Goal: Obtain resource: Download file/media

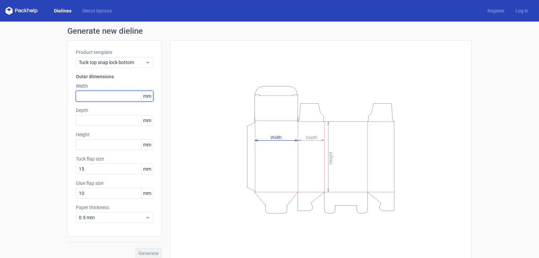
drag, startPoint x: 103, startPoint y: 95, endPoint x: 60, endPoint y: 99, distance: 43.0
click at [60, 99] on div "Generate new dieline Product template Tuck top snap lock bottom Outer dimension…" at bounding box center [269, 143] width 539 height 242
type input "105"
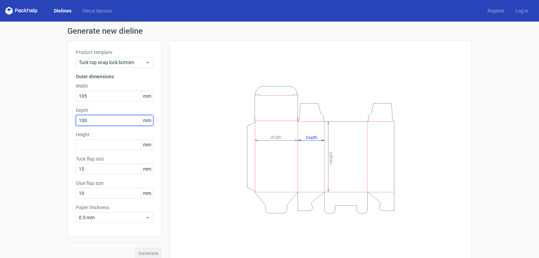
type input "100"
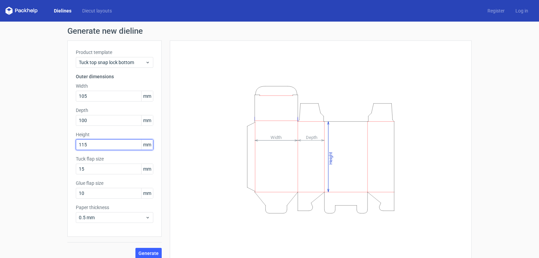
type input "115"
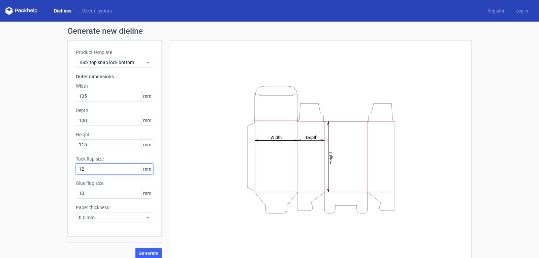
type input "12"
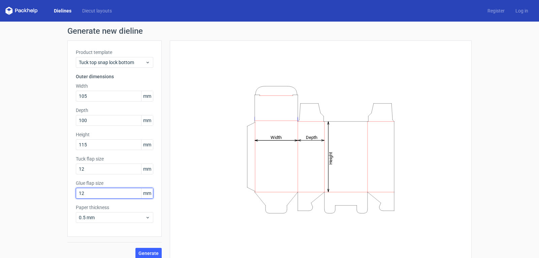
type input "12"
click at [145, 219] on icon at bounding box center [147, 217] width 5 height 5
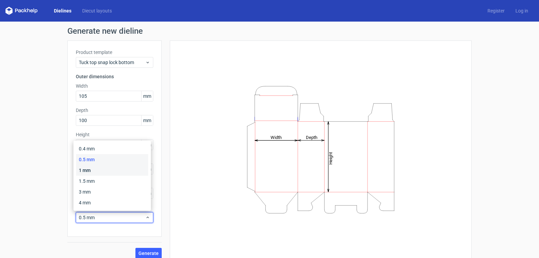
click at [79, 167] on div "1 mm" at bounding box center [112, 170] width 72 height 11
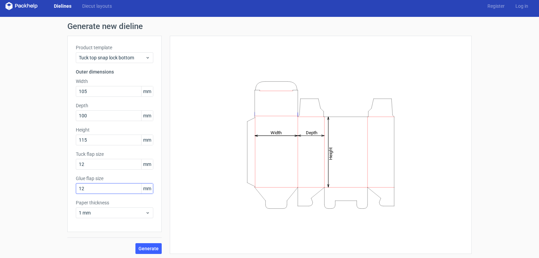
scroll to position [6, 0]
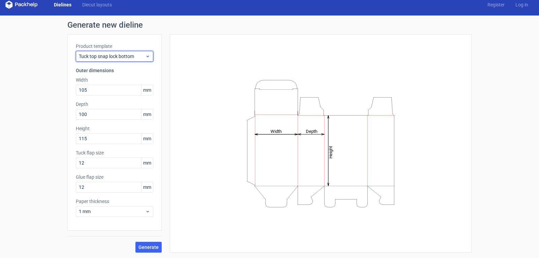
click at [138, 54] on span "Tuck top snap lock bottom" at bounding box center [112, 56] width 66 height 7
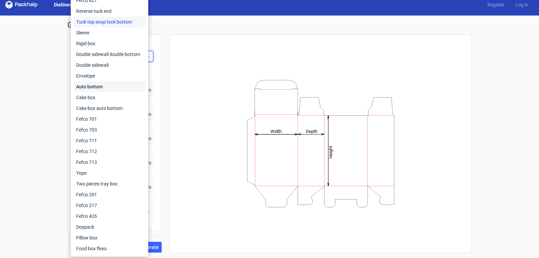
click at [100, 85] on div "Auto bottom" at bounding box center [109, 86] width 72 height 11
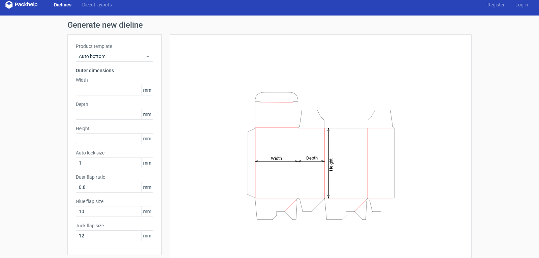
scroll to position [30, 0]
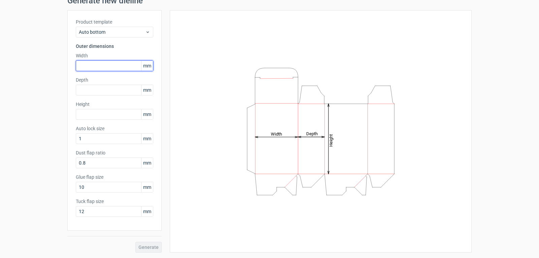
click at [101, 62] on input "text" at bounding box center [115, 65] width 78 height 11
type input "105"
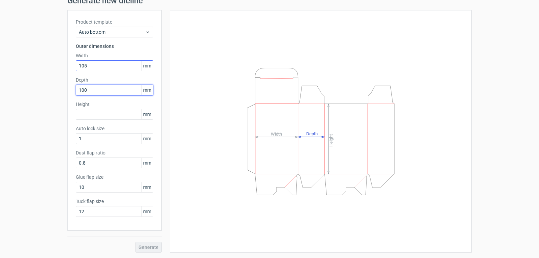
type input "100"
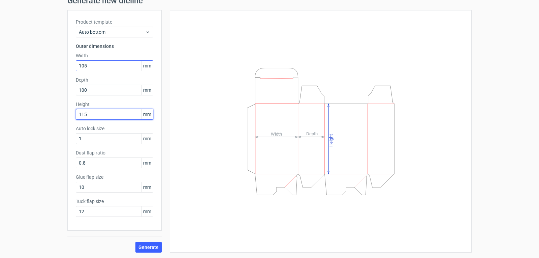
type input "115"
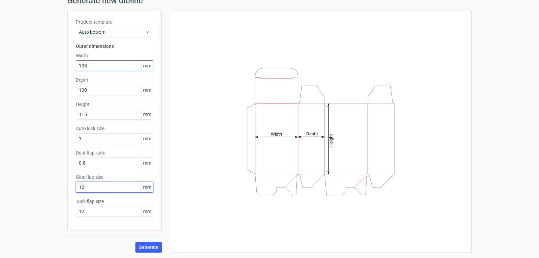
type input "12"
click at [152, 247] on span "Generate" at bounding box center [149, 247] width 20 height 5
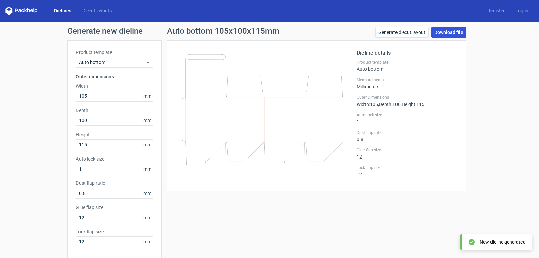
click at [445, 30] on link "Download file" at bounding box center [448, 32] width 35 height 11
